Goal: Task Accomplishment & Management: Manage account settings

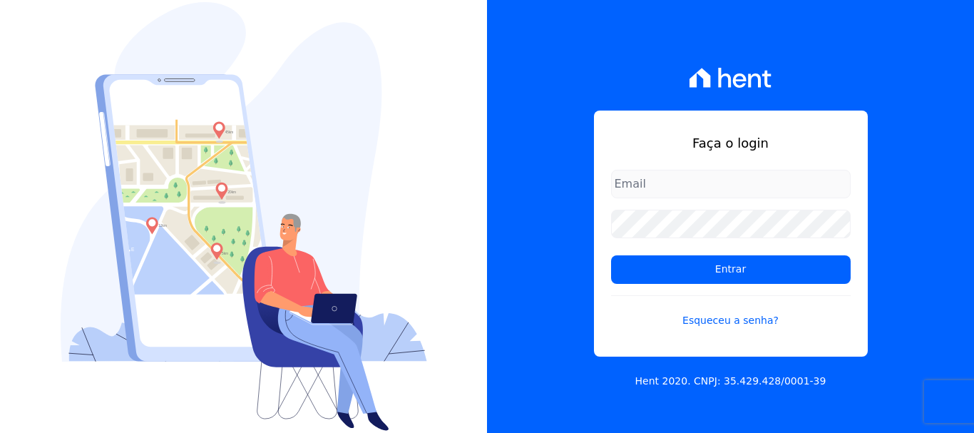
click at [699, 190] on input "email" at bounding box center [731, 184] width 240 height 29
type input "[EMAIL_ADDRESS][DOMAIN_NAME]"
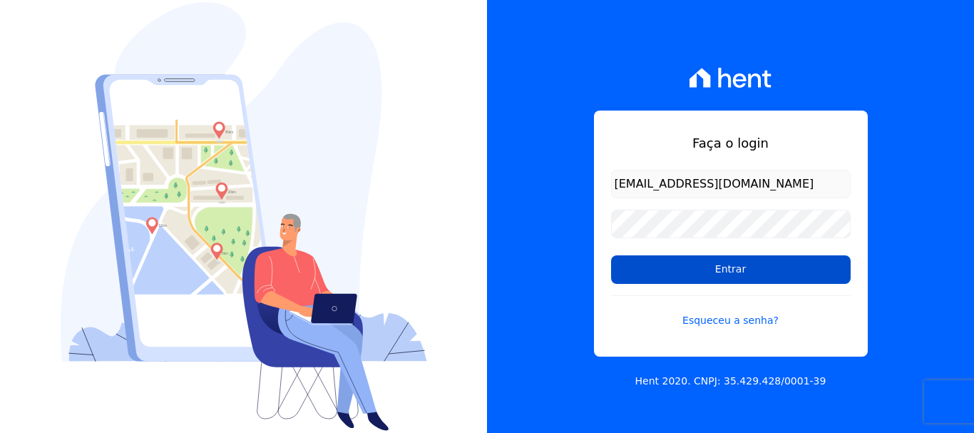
click at [721, 274] on input "Entrar" at bounding box center [731, 269] width 240 height 29
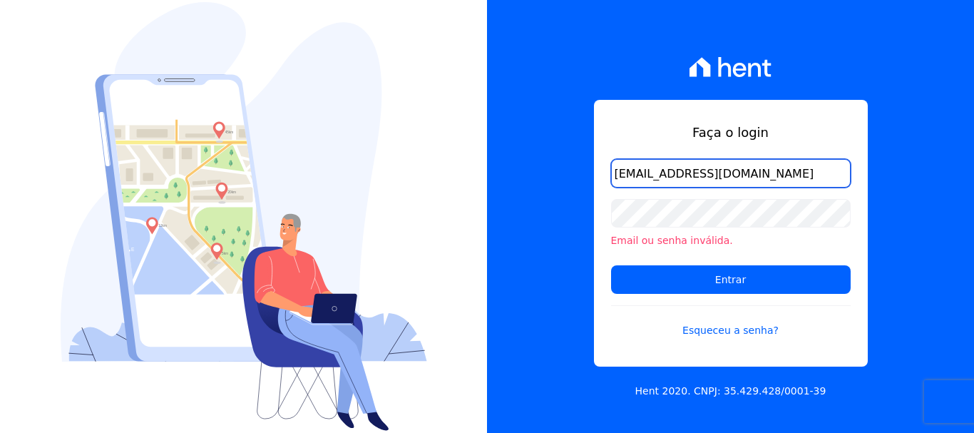
click at [729, 185] on input "[EMAIL_ADDRESS][DOMAIN_NAME]" at bounding box center [731, 173] width 240 height 29
click at [710, 337] on link "Esqueceu a senha?" at bounding box center [731, 321] width 240 height 33
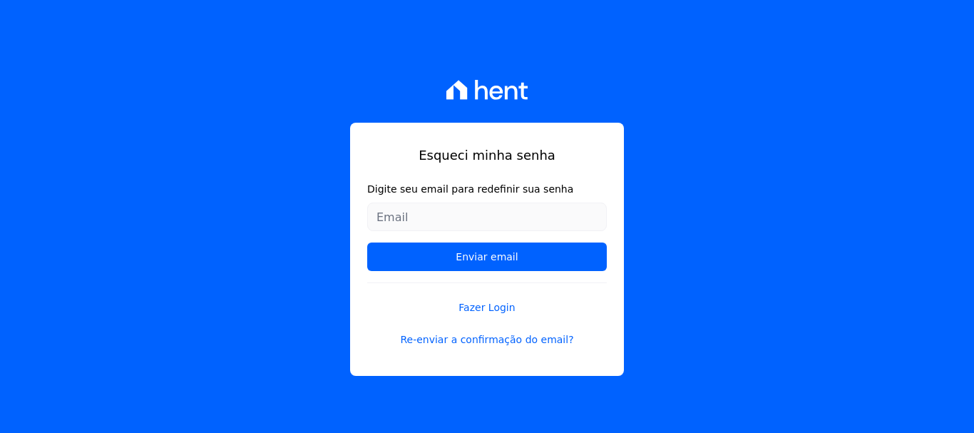
drag, startPoint x: 510, startPoint y: 233, endPoint x: 504, endPoint y: 222, distance: 12.1
click at [506, 228] on form "Digite seu email para redefinir sua senha Enviar email" at bounding box center [487, 232] width 240 height 101
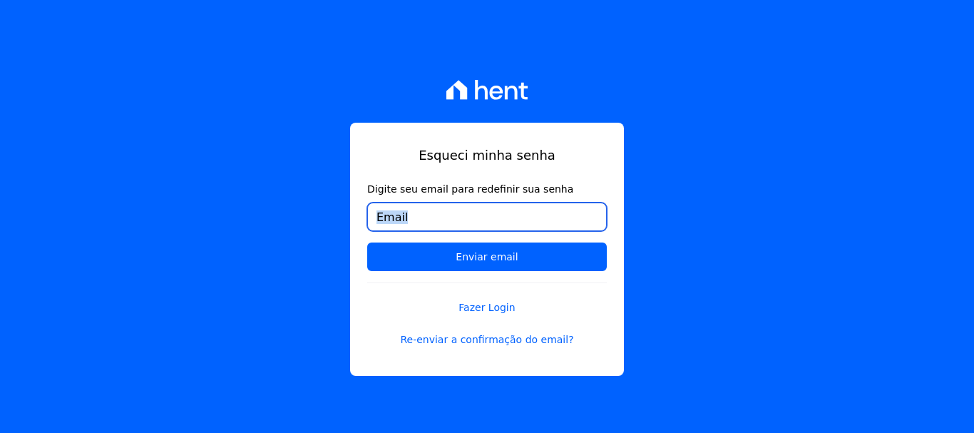
click at [503, 222] on input "Digite seu email para redefinir sua senha" at bounding box center [487, 217] width 240 height 29
click at [381, 210] on input "Digite seu email para redefinir sua senha" at bounding box center [487, 217] width 240 height 29
type input "t"
click at [404, 212] on input "t" at bounding box center [487, 217] width 240 height 29
click at [326, 217] on div "Esqueci minha senha Digite seu email para redefinir sua senha t Enviar email Fa…" at bounding box center [487, 216] width 974 height 433
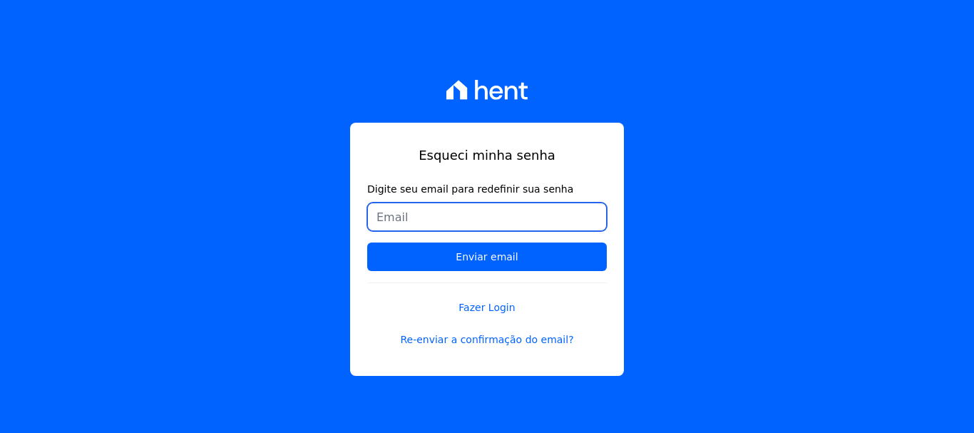
paste input "[EMAIL_ADDRESS][DOMAIN_NAME]"
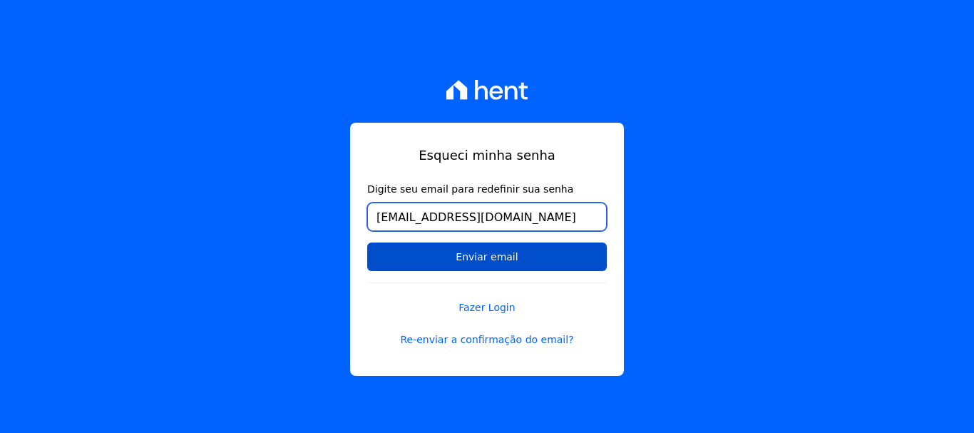
type input "[EMAIL_ADDRESS][DOMAIN_NAME]"
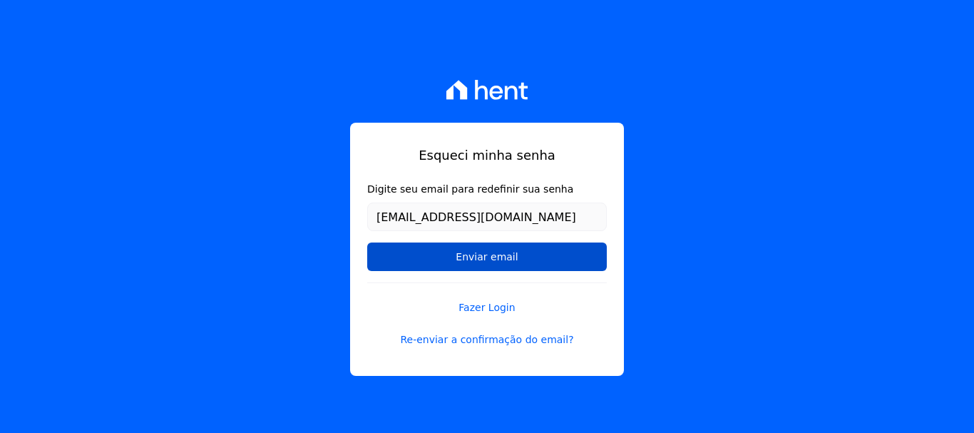
click at [456, 255] on input "Enviar email" at bounding box center [487, 256] width 240 height 29
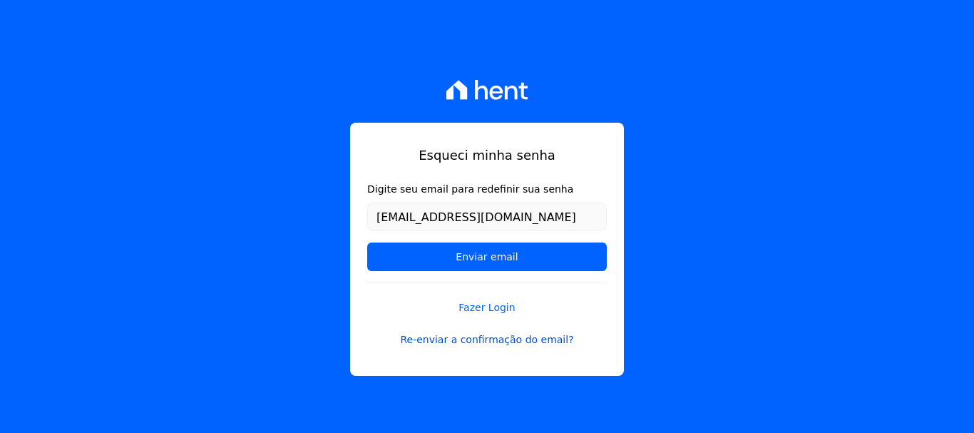
click at [491, 341] on link "Re-enviar a confirmação do email?" at bounding box center [487, 339] width 240 height 15
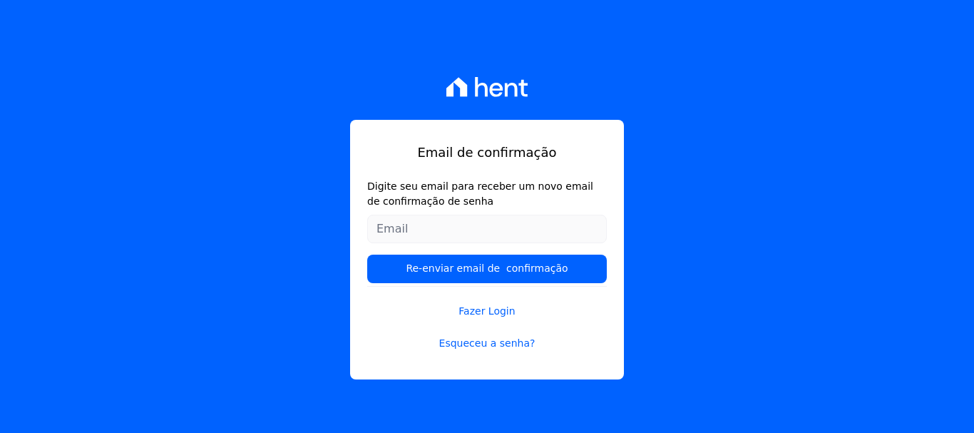
click at [476, 232] on input "Digite seu email para receber um novo email de confirmação de senha" at bounding box center [487, 229] width 240 height 29
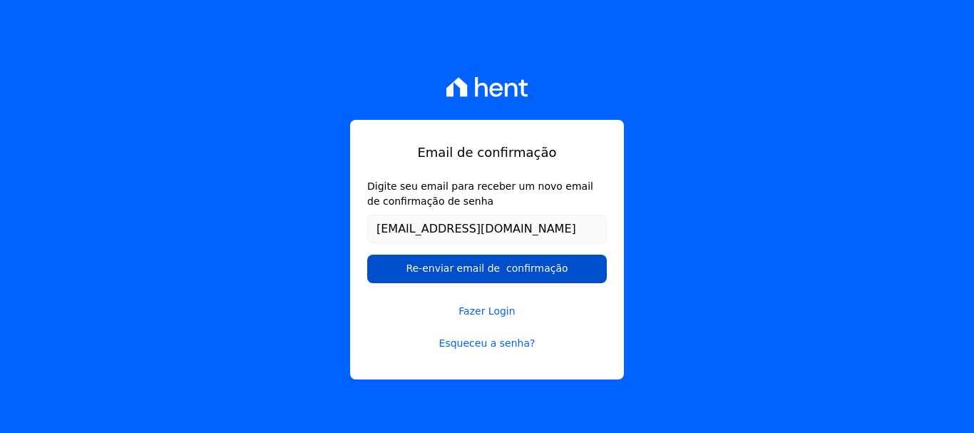
type input "[EMAIL_ADDRESS][DOMAIN_NAME]"
click at [462, 267] on input "Re-enviar email de confirmação" at bounding box center [487, 269] width 240 height 29
